Goal: Task Accomplishment & Management: Use online tool/utility

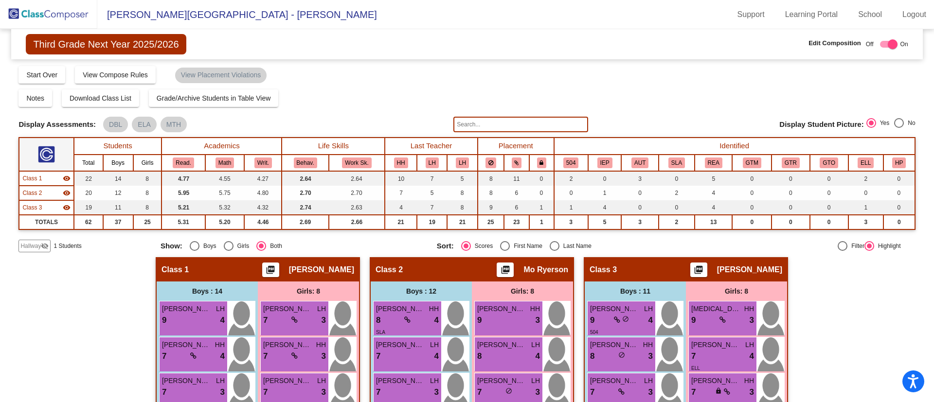
scroll to position [365, 0]
click at [64, 18] on img at bounding box center [48, 14] width 97 height 29
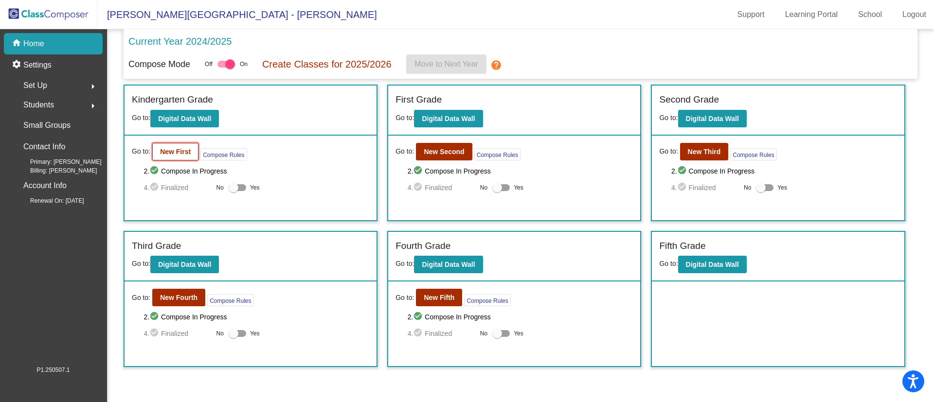
click at [159, 151] on button "New First" at bounding box center [175, 152] width 46 height 18
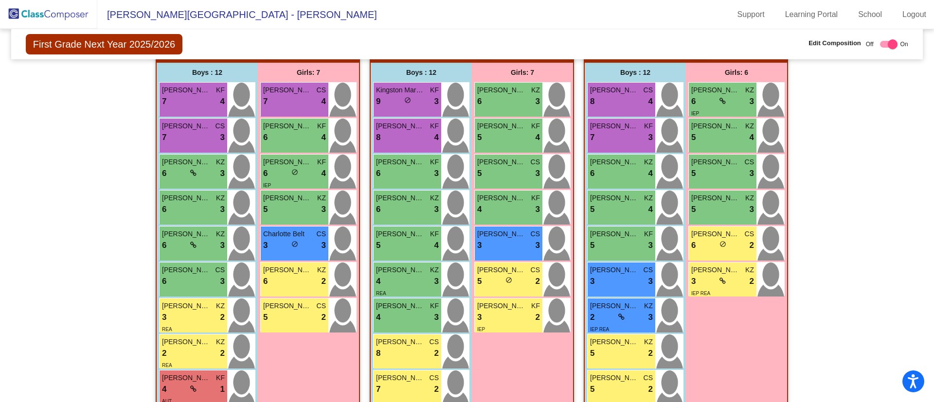
scroll to position [346, 0]
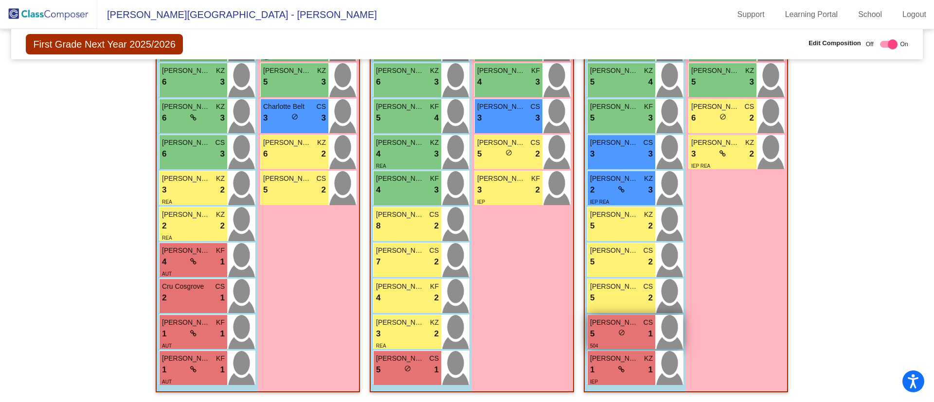
click at [627, 332] on div "5 lock do_not_disturb_alt 1" at bounding box center [621, 334] width 63 height 13
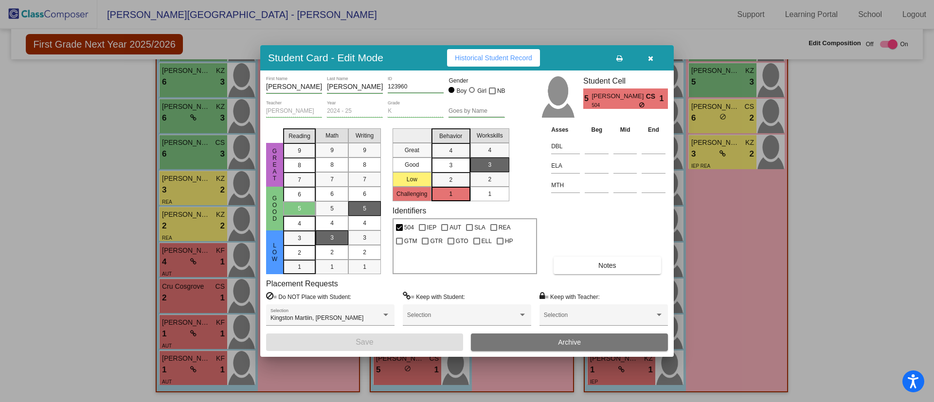
click at [650, 58] on icon "button" at bounding box center [650, 58] width 5 height 7
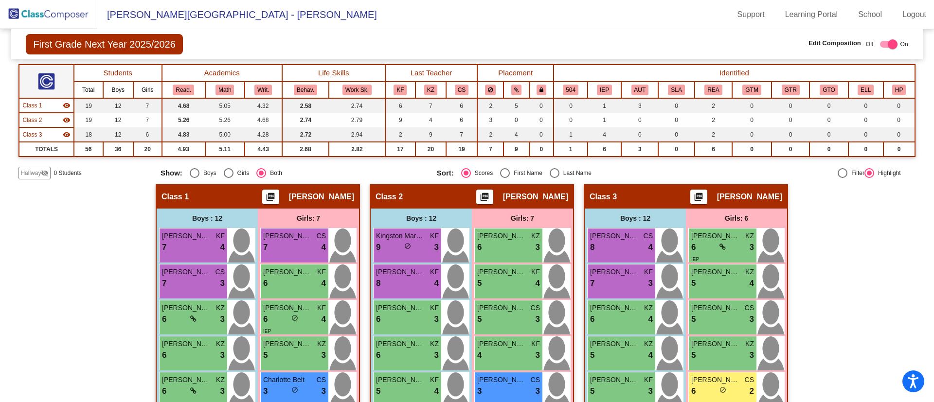
scroll to position [0, 0]
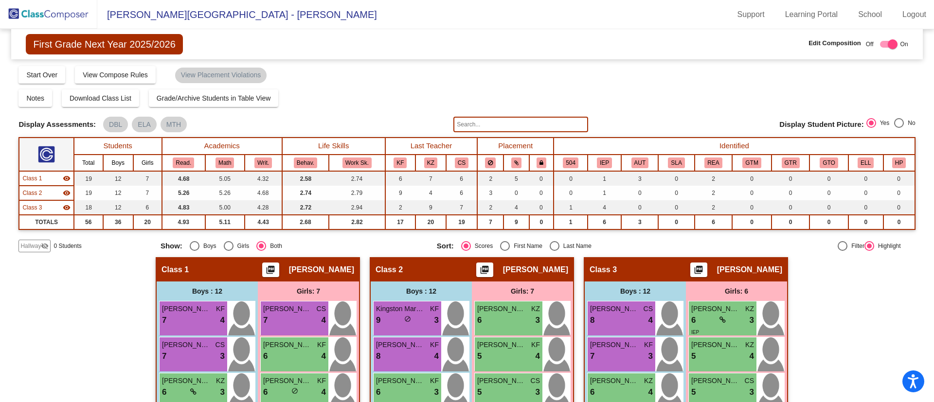
click at [54, 13] on img at bounding box center [48, 14] width 97 height 29
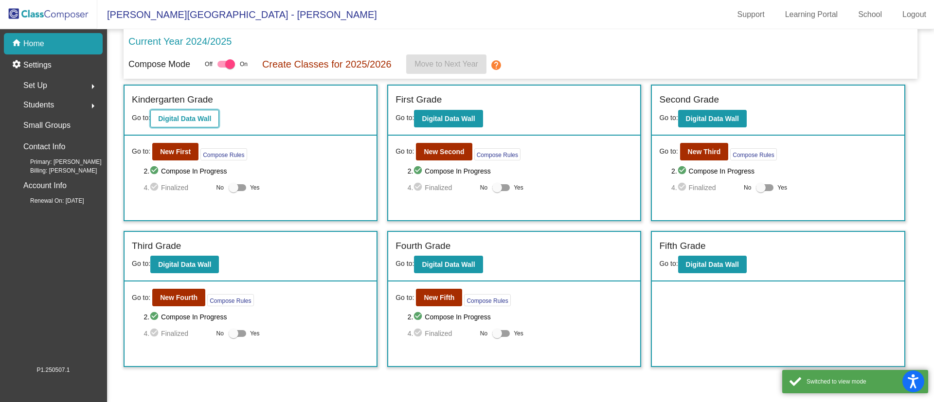
click at [174, 117] on b "Digital Data Wall" at bounding box center [184, 119] width 53 height 8
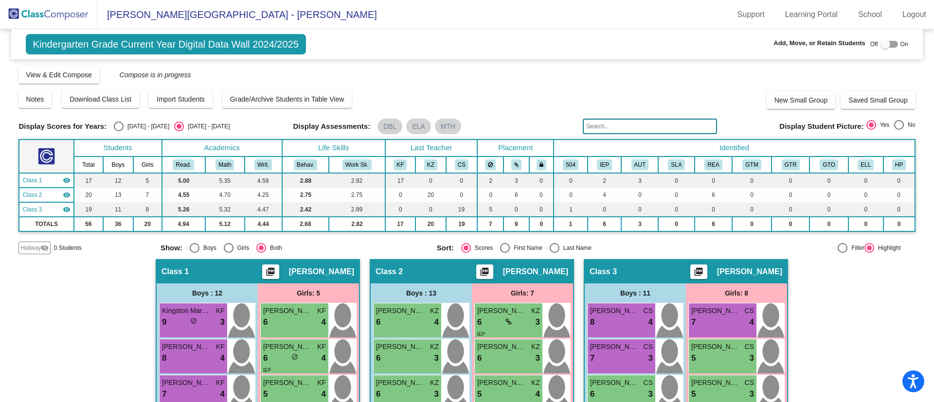
click at [58, 13] on img at bounding box center [48, 14] width 97 height 29
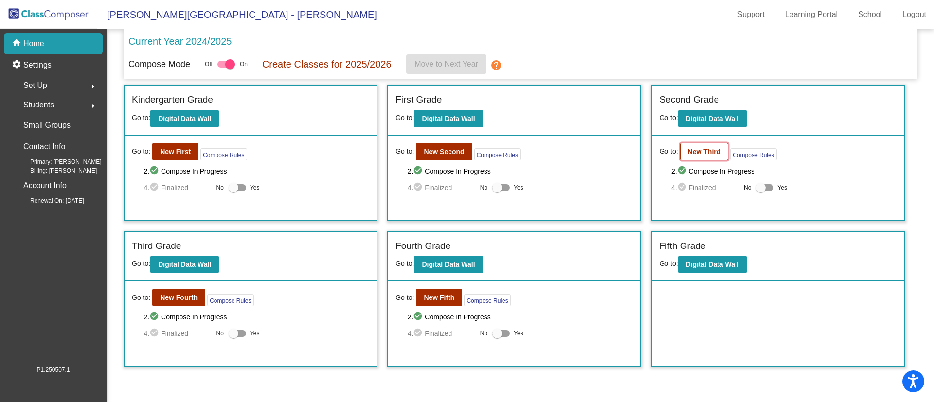
click at [695, 148] on b "New Third" at bounding box center [704, 152] width 33 height 8
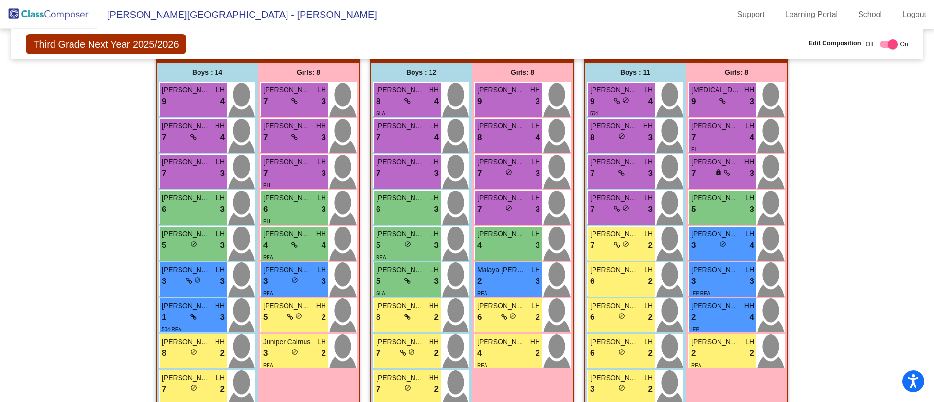
scroll to position [146, 0]
